Goal: Information Seeking & Learning: Learn about a topic

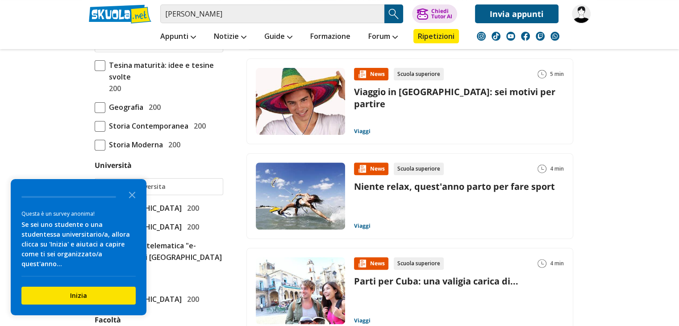
scroll to position [111, 0]
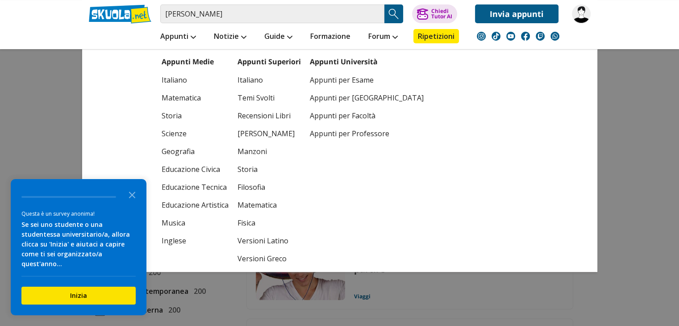
click at [189, 45] on li "Appunti Appunti Medie Italiano Matematica Storia Scienze Geografia Educazione C…" at bounding box center [178, 36] width 54 height 26
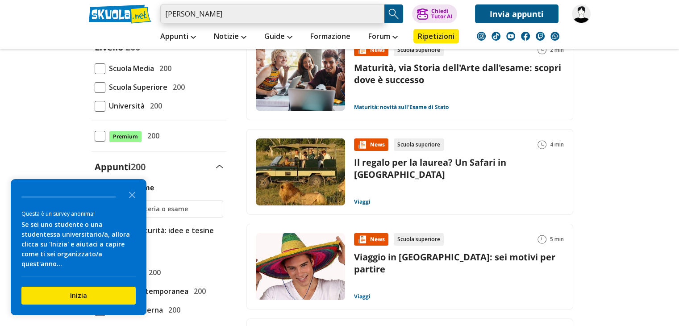
click at [227, 13] on input "mara fiorani" at bounding box center [272, 13] width 224 height 19
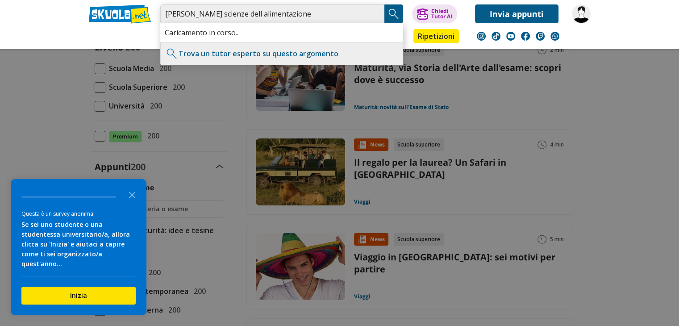
type input "mara fiorani scienze dell alimentazione"
